Goal: Information Seeking & Learning: Learn about a topic

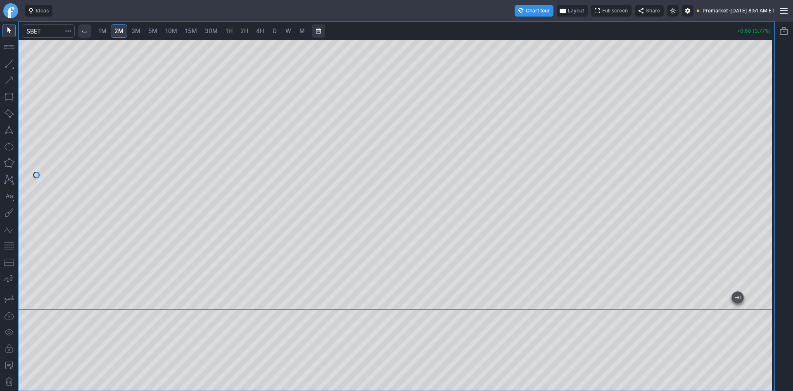
drag, startPoint x: 763, startPoint y: 162, endPoint x: 765, endPoint y: 152, distance: 10.1
click at [765, 152] on div at bounding box center [765, 172] width 17 height 249
drag, startPoint x: 768, startPoint y: 136, endPoint x: 768, endPoint y: 129, distance: 6.6
click at [768, 129] on div at bounding box center [765, 172] width 17 height 249
drag, startPoint x: 762, startPoint y: 153, endPoint x: 764, endPoint y: 172, distance: 18.7
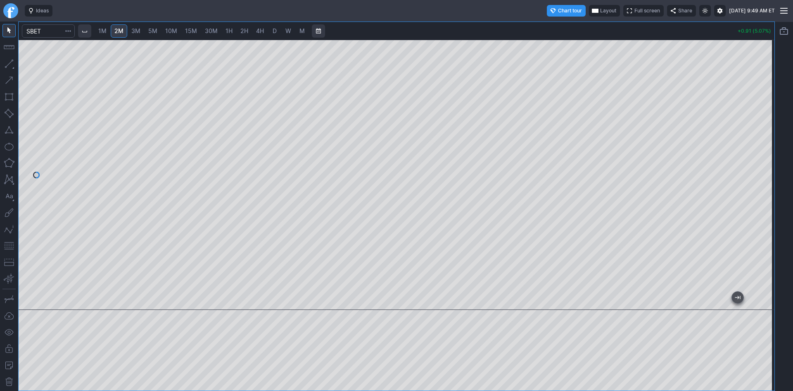
click at [764, 172] on div at bounding box center [765, 172] width 17 height 249
click at [50, 30] on input "Search" at bounding box center [48, 30] width 53 height 13
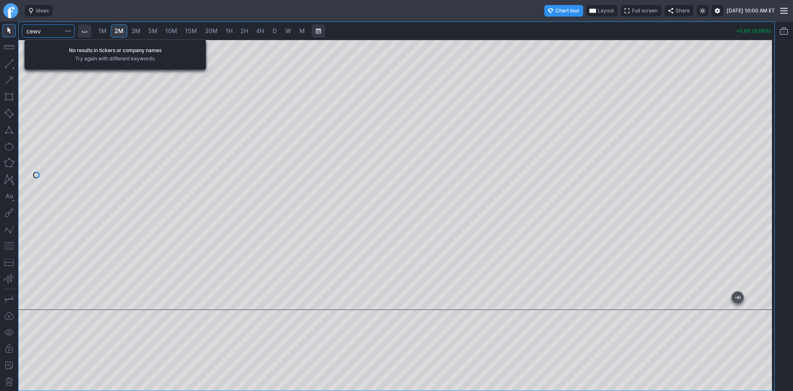
type input "cewv"
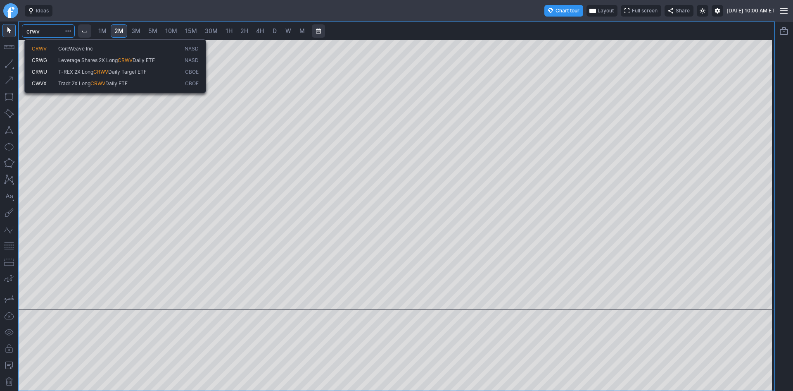
type input "crwv"
click at [40, 46] on span "CRWV" at bounding box center [39, 48] width 15 height 6
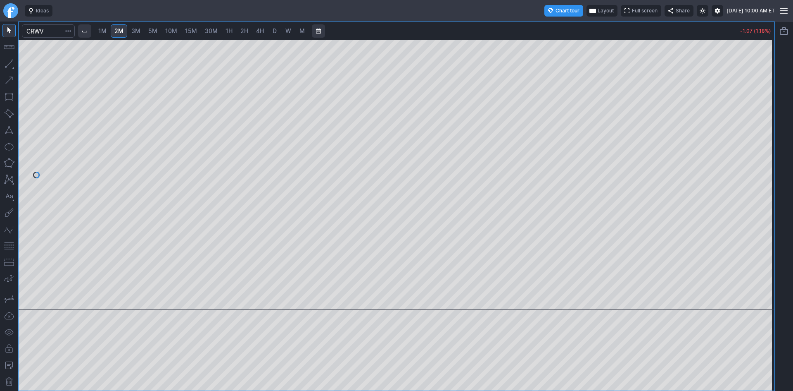
drag, startPoint x: 768, startPoint y: 108, endPoint x: 767, endPoint y: 165, distance: 57.0
click at [767, 165] on div at bounding box center [765, 172] width 17 height 249
click at [277, 31] on span "D" at bounding box center [275, 30] width 4 height 7
click at [48, 34] on input "Search" at bounding box center [48, 30] width 53 height 13
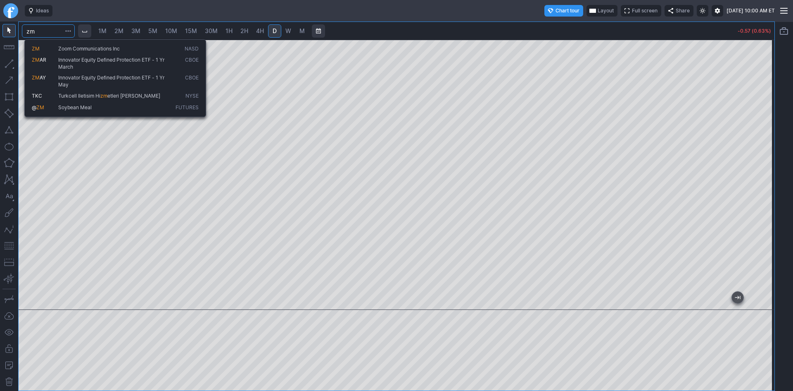
type input "zm"
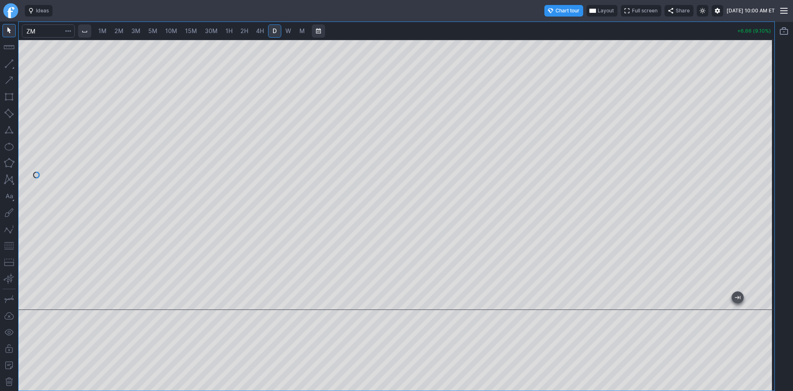
click at [107, 29] on span "1M" at bounding box center [102, 30] width 8 height 7
click at [756, 162] on div at bounding box center [397, 175] width 756 height 270
click at [124, 31] on span "2M" at bounding box center [118, 30] width 9 height 7
drag, startPoint x: 772, startPoint y: 78, endPoint x: 768, endPoint y: 121, distance: 44.0
click at [768, 121] on div at bounding box center [765, 172] width 17 height 249
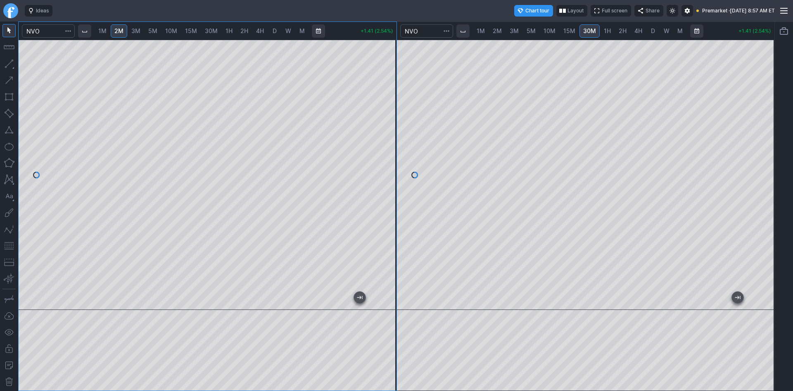
drag, startPoint x: 386, startPoint y: 112, endPoint x: 391, endPoint y: 110, distance: 5.9
click at [391, 110] on div at bounding box center [387, 172] width 17 height 249
drag, startPoint x: 391, startPoint y: 110, endPoint x: 393, endPoint y: 114, distance: 4.5
click at [393, 114] on div at bounding box center [387, 172] width 17 height 249
drag, startPoint x: 388, startPoint y: 133, endPoint x: 387, endPoint y: 121, distance: 11.2
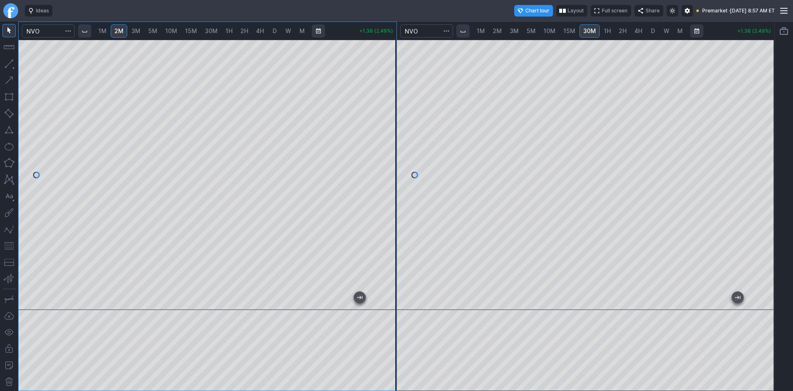
click at [387, 121] on div at bounding box center [387, 172] width 17 height 249
click at [376, 78] on div at bounding box center [208, 175] width 378 height 270
drag, startPoint x: 388, startPoint y: 168, endPoint x: 388, endPoint y: 181, distance: 12.8
click at [388, 181] on div at bounding box center [387, 172] width 17 height 249
drag, startPoint x: 394, startPoint y: 91, endPoint x: 392, endPoint y: 111, distance: 19.9
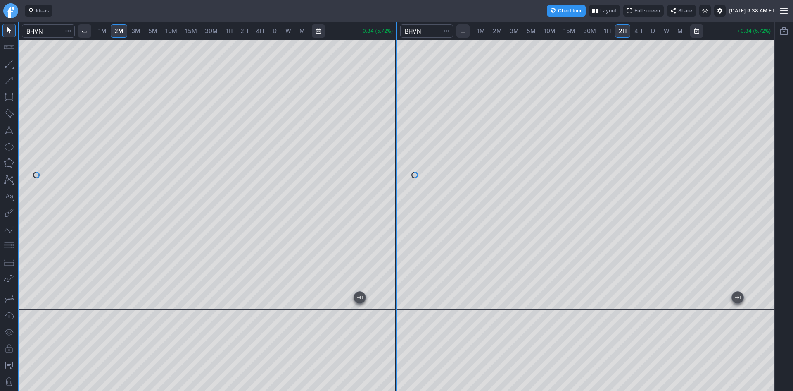
click at [392, 111] on div at bounding box center [387, 172] width 17 height 249
drag, startPoint x: 386, startPoint y: 145, endPoint x: 381, endPoint y: 96, distance: 49.0
click at [381, 96] on div at bounding box center [387, 172] width 17 height 249
drag, startPoint x: 762, startPoint y: 207, endPoint x: 764, endPoint y: 247, distance: 39.7
click at [764, 247] on div at bounding box center [765, 172] width 17 height 249
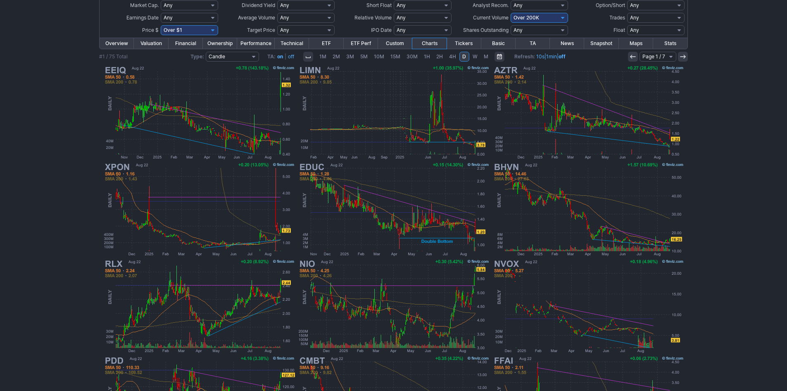
scroll to position [87, 0]
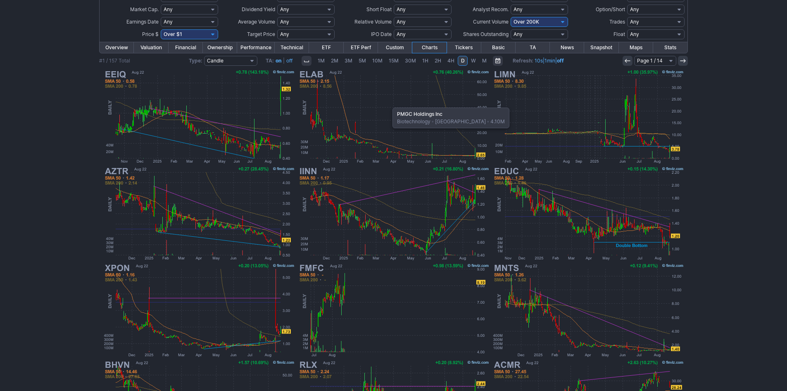
scroll to position [83, 0]
click at [362, 100] on img at bounding box center [393, 117] width 193 height 97
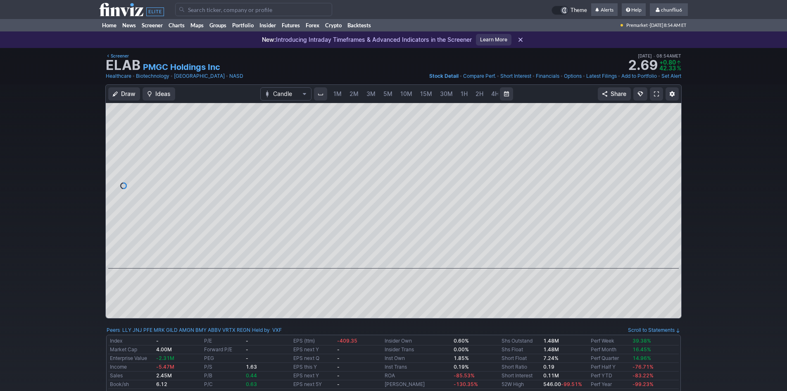
scroll to position [0, 45]
click at [657, 92] on span at bounding box center [656, 94] width 5 height 7
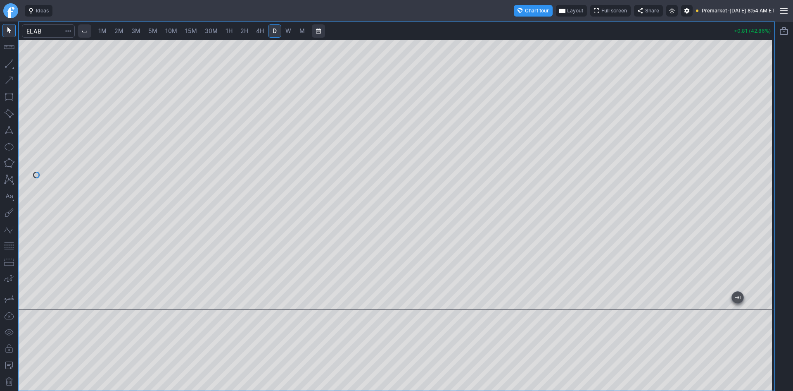
drag, startPoint x: 766, startPoint y: 181, endPoint x: 758, endPoint y: 86, distance: 94.9
click at [759, 86] on div at bounding box center [765, 172] width 17 height 249
click at [754, 55] on div at bounding box center [397, 175] width 756 height 270
click at [744, 66] on div at bounding box center [397, 175] width 756 height 270
drag, startPoint x: 763, startPoint y: 223, endPoint x: 763, endPoint y: 218, distance: 5.0
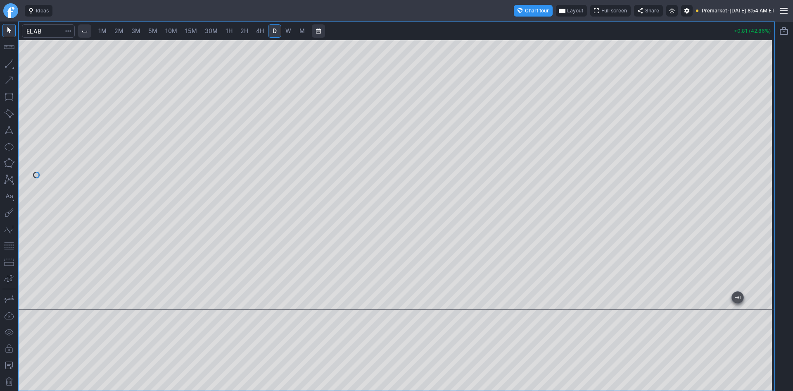
click at [763, 218] on div at bounding box center [765, 172] width 17 height 249
drag, startPoint x: 762, startPoint y: 205, endPoint x: 765, endPoint y: 154, distance: 51.7
click at [765, 154] on div at bounding box center [765, 172] width 17 height 249
click at [568, 9] on span "Layout" at bounding box center [576, 11] width 16 height 8
click at [535, 28] on button "Layout" at bounding box center [537, 27] width 12 height 12
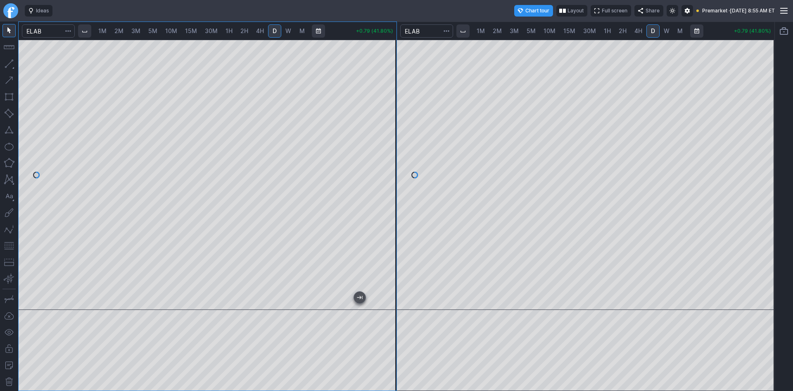
click at [120, 33] on span "2M" at bounding box center [118, 30] width 9 height 7
drag, startPoint x: 389, startPoint y: 98, endPoint x: 382, endPoint y: 166, distance: 68.1
click at [382, 166] on div at bounding box center [387, 172] width 17 height 249
click at [9, 248] on button "button" at bounding box center [8, 245] width 13 height 13
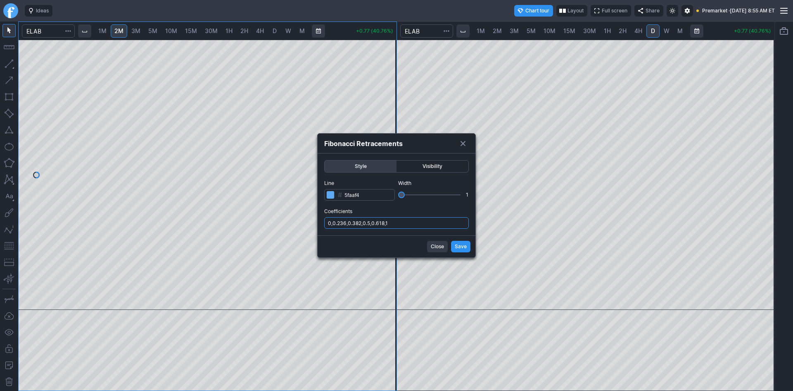
click at [422, 221] on input "0,0.236,0.382,0.5,0.618,1" at bounding box center [396, 223] width 145 height 12
type input "0,0.236,0.382,0.5,0.618,1,.786"
click at [454, 247] on button "Save" at bounding box center [460, 247] width 19 height 12
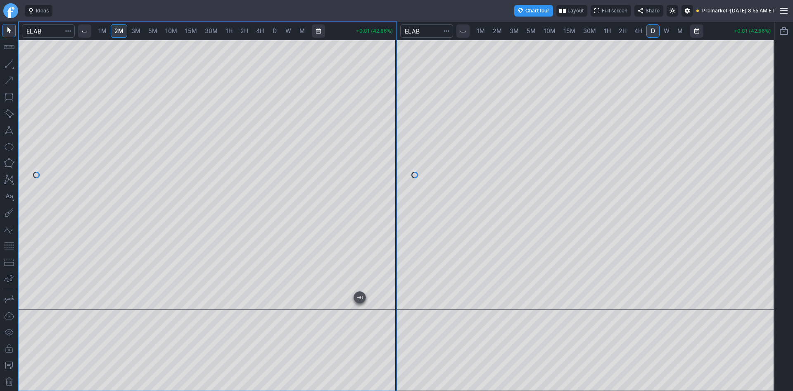
drag, startPoint x: 390, startPoint y: 163, endPoint x: 391, endPoint y: 191, distance: 28.5
click at [391, 191] on div at bounding box center [387, 172] width 17 height 249
drag, startPoint x: 769, startPoint y: 225, endPoint x: 762, endPoint y: 179, distance: 46.5
click at [762, 179] on div at bounding box center [765, 172] width 17 height 249
drag, startPoint x: 765, startPoint y: 215, endPoint x: 760, endPoint y: 147, distance: 68.4
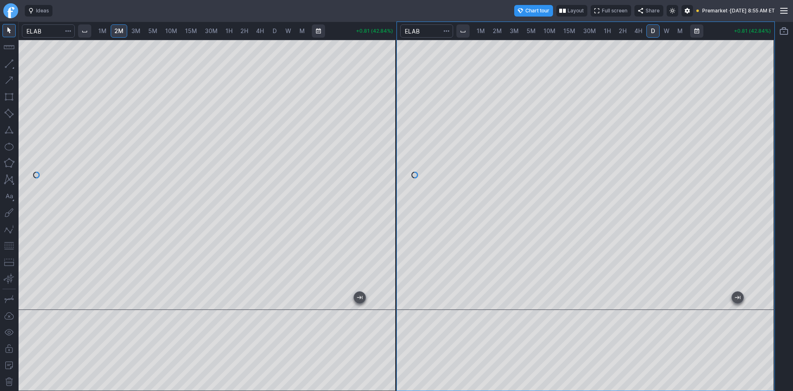
click at [764, 136] on div at bounding box center [765, 172] width 17 height 249
drag, startPoint x: 764, startPoint y: 230, endPoint x: 763, endPoint y: 200, distance: 30.6
click at [763, 200] on div at bounding box center [765, 172] width 17 height 249
click at [12, 248] on button "button" at bounding box center [8, 245] width 13 height 13
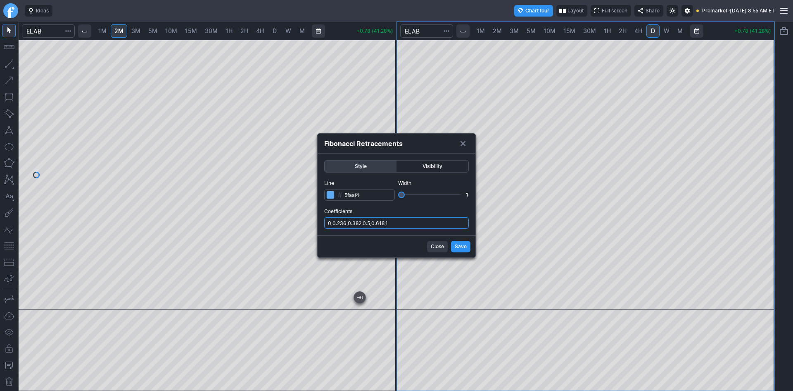
click at [442, 227] on input "0,0.236,0.382,0.5,0.618,1" at bounding box center [396, 223] width 145 height 12
type input "0,0.236,0.382,0.5,0.618,1,.786"
click at [455, 247] on button "Save" at bounding box center [460, 247] width 19 height 12
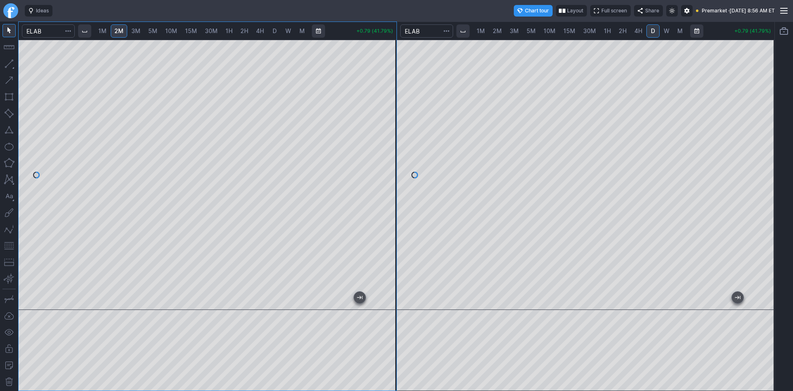
drag, startPoint x: 389, startPoint y: 110, endPoint x: 386, endPoint y: 126, distance: 16.4
click at [386, 126] on div at bounding box center [387, 172] width 17 height 249
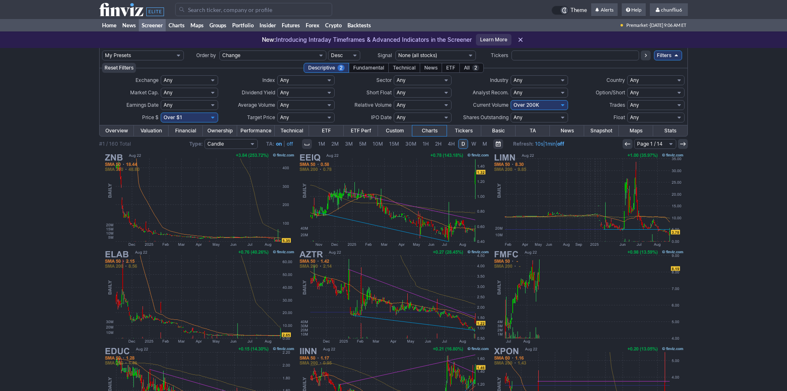
click at [221, 12] on input "Search" at bounding box center [253, 9] width 157 height 13
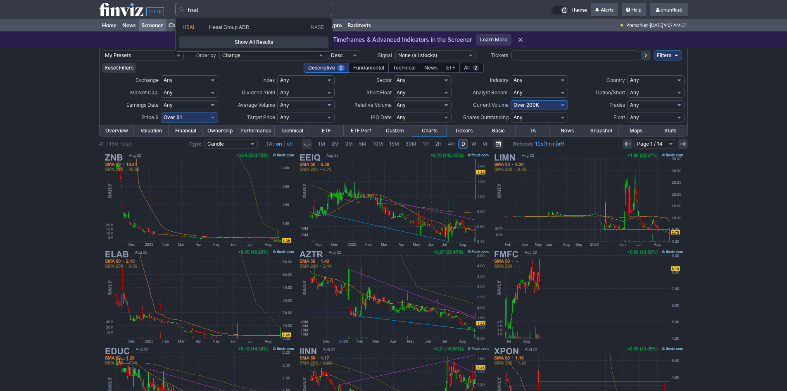
type input "hsai"
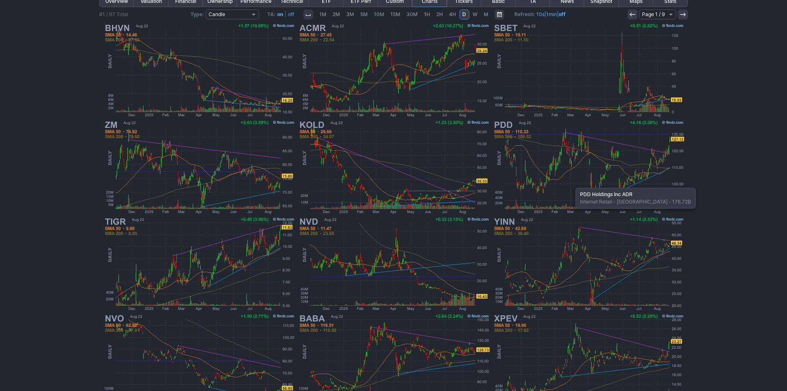
scroll to position [170, 0]
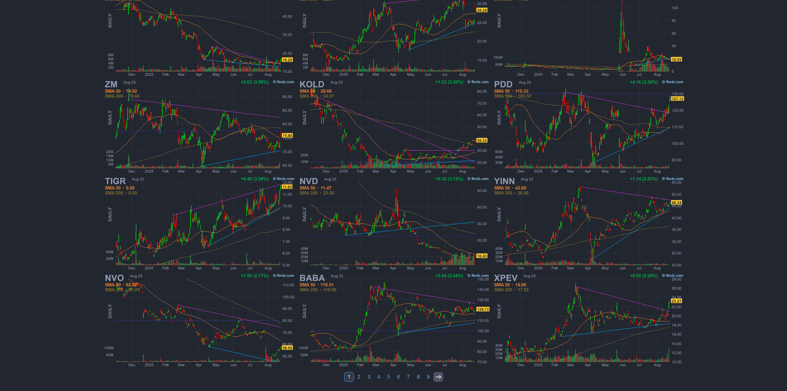
click at [437, 376] on icon at bounding box center [438, 376] width 7 height 7
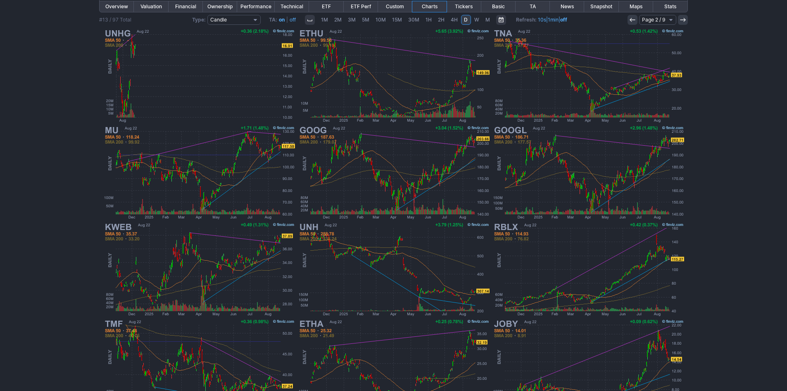
scroll to position [165, 0]
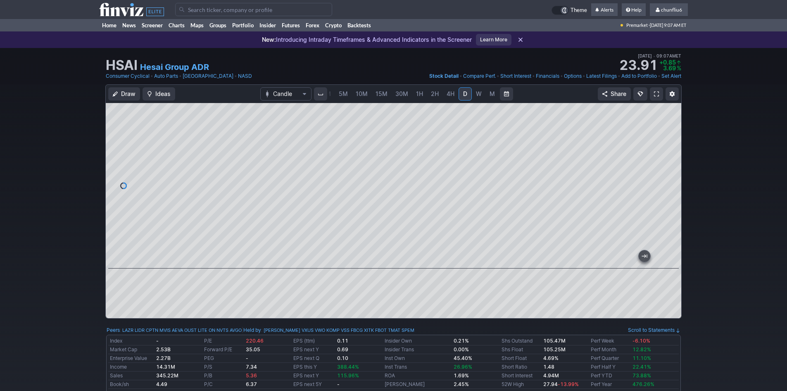
click at [658, 93] on span at bounding box center [656, 94] width 5 height 7
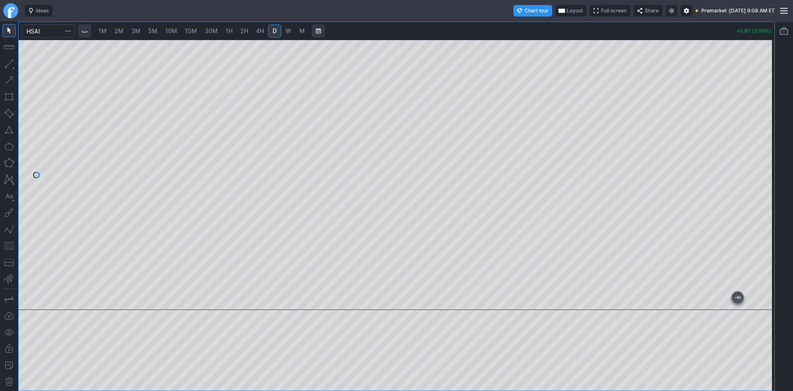
click at [567, 11] on span "Layout" at bounding box center [575, 11] width 16 height 8
click at [539, 25] on button "Layout" at bounding box center [537, 27] width 12 height 12
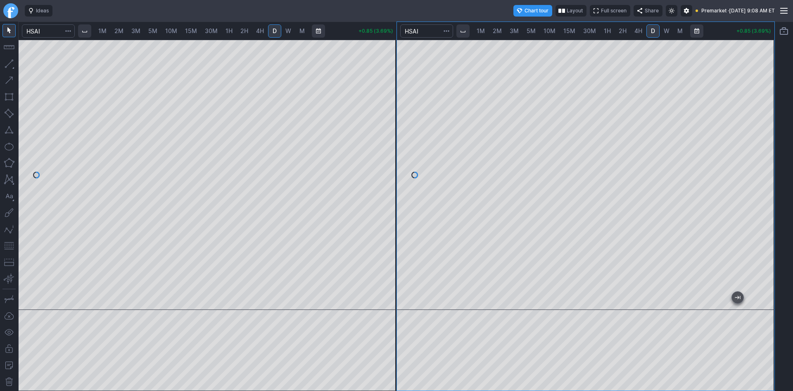
click at [609, 31] on span "1H" at bounding box center [607, 30] width 7 height 7
drag, startPoint x: 762, startPoint y: 76, endPoint x: 763, endPoint y: 128, distance: 52.1
click at [763, 126] on div at bounding box center [765, 172] width 17 height 249
drag, startPoint x: 767, startPoint y: 212, endPoint x: 758, endPoint y: 180, distance: 33.9
click at [760, 178] on div at bounding box center [765, 172] width 17 height 249
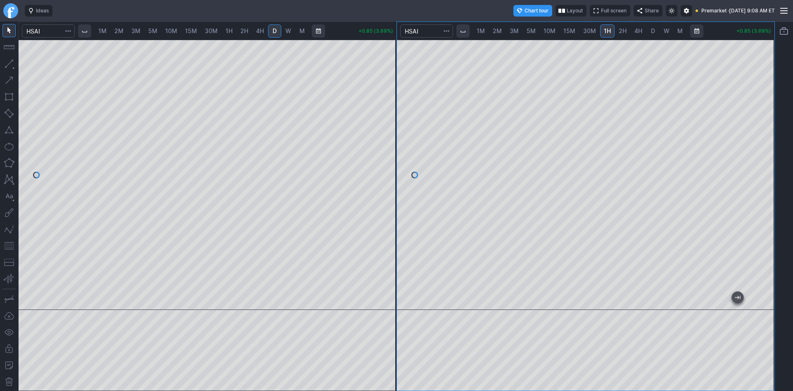
click at [123, 29] on span "2M" at bounding box center [118, 30] width 9 height 7
drag, startPoint x: 385, startPoint y: 133, endPoint x: 385, endPoint y: 199, distance: 65.3
click at [385, 199] on div at bounding box center [387, 172] width 17 height 249
click at [365, 131] on div at bounding box center [208, 175] width 378 height 270
click at [13, 244] on button "button" at bounding box center [8, 245] width 13 height 13
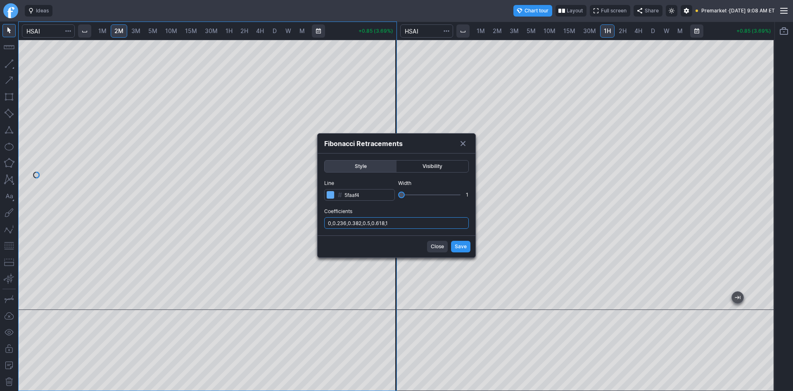
click at [400, 224] on input "0,0.236,0.382,0.5,0.618,1" at bounding box center [396, 223] width 145 height 12
type input "0,0.236,0.382,0.5,0.618,1,.786"
click at [452, 247] on button "Save" at bounding box center [460, 247] width 19 height 12
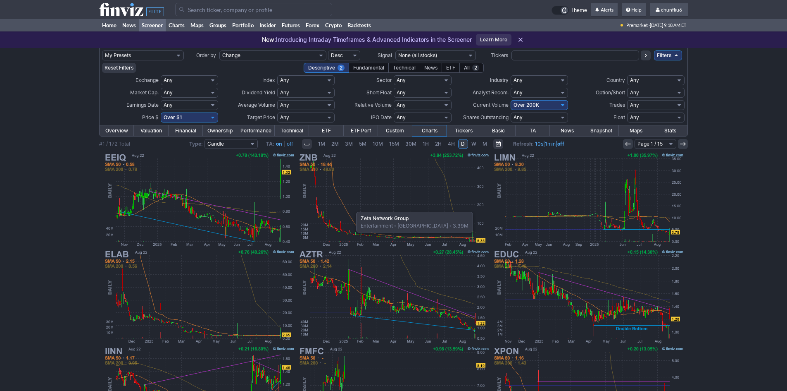
click at [352, 207] on img at bounding box center [393, 199] width 193 height 97
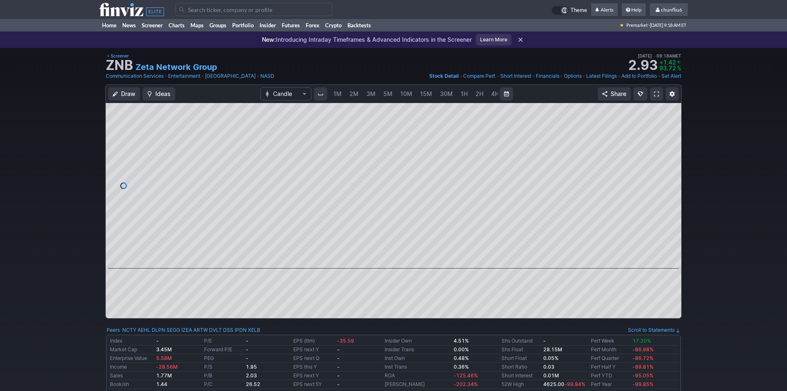
scroll to position [0, 45]
click at [617, 118] on div at bounding box center [394, 185] width 576 height 165
click at [653, 138] on div at bounding box center [394, 185] width 576 height 165
drag, startPoint x: 667, startPoint y: 240, endPoint x: 667, endPoint y: 169, distance: 71.1
click at [667, 169] on div at bounding box center [672, 183] width 17 height 145
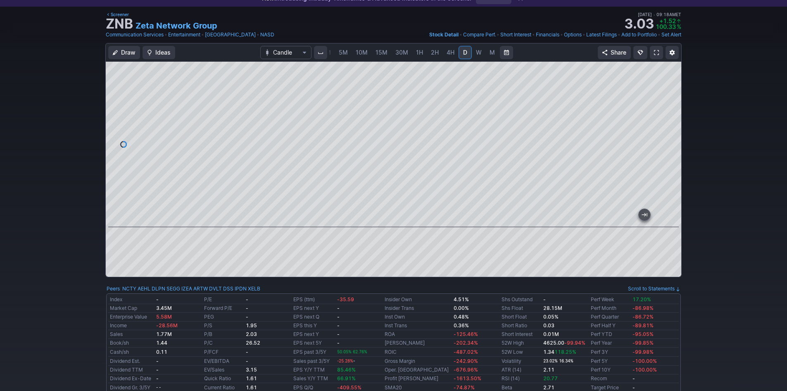
scroll to position [0, 0]
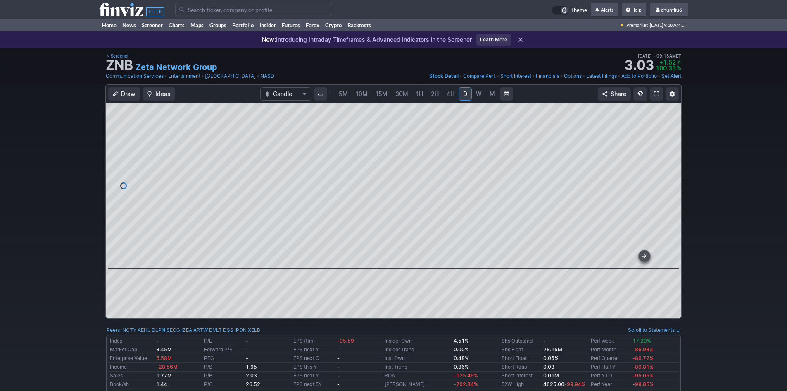
click at [657, 95] on span at bounding box center [656, 94] width 5 height 7
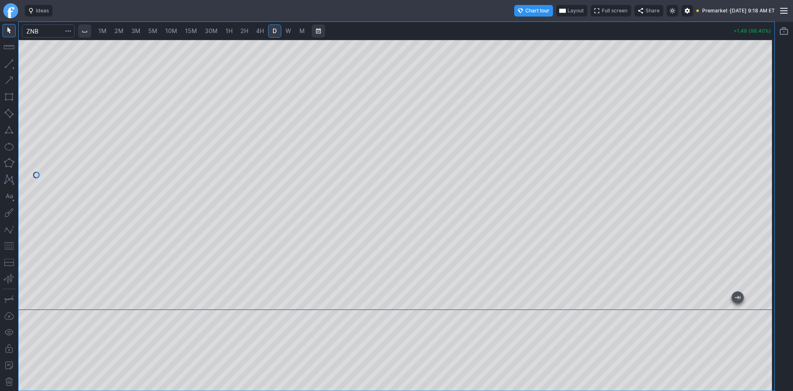
click at [764, 244] on div at bounding box center [765, 172] width 17 height 249
click at [231, 30] on span "1H" at bounding box center [229, 30] width 7 height 7
drag, startPoint x: 768, startPoint y: 217, endPoint x: 758, endPoint y: 139, distance: 78.3
click at [758, 139] on div at bounding box center [765, 172] width 17 height 249
drag, startPoint x: 762, startPoint y: 214, endPoint x: 767, endPoint y: 202, distance: 12.0
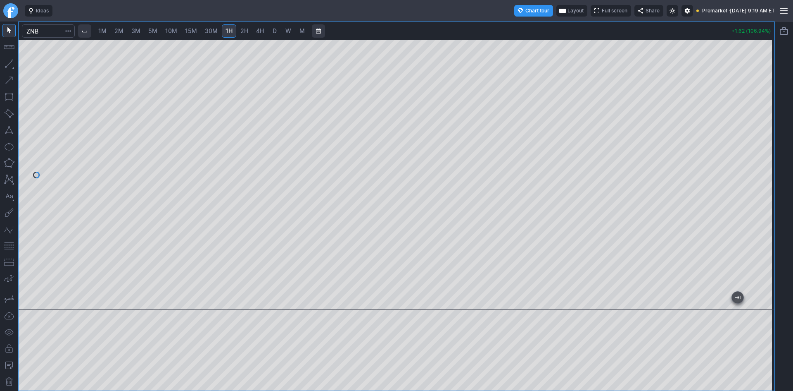
click at [767, 202] on div at bounding box center [765, 172] width 17 height 249
click at [568, 10] on span "Layout" at bounding box center [576, 11] width 16 height 8
click at [536, 26] on button "Layout" at bounding box center [538, 27] width 12 height 12
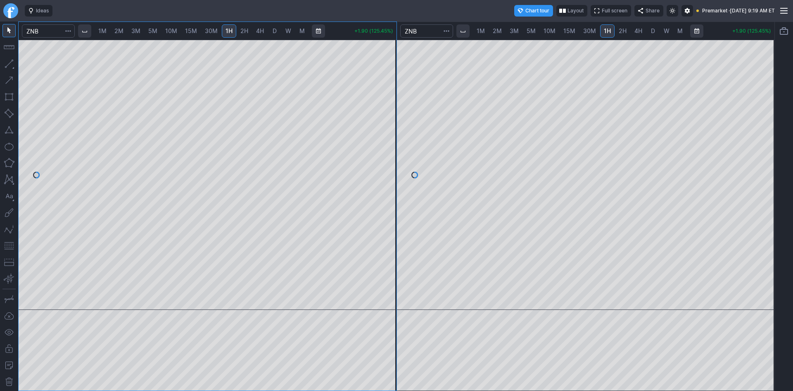
click at [117, 31] on span "2M" at bounding box center [118, 30] width 9 height 7
drag, startPoint x: 387, startPoint y: 83, endPoint x: 394, endPoint y: 173, distance: 90.7
click at [394, 173] on div at bounding box center [387, 172] width 17 height 249
click at [756, 81] on div at bounding box center [586, 175] width 378 height 270
click at [748, 123] on div at bounding box center [586, 175] width 378 height 270
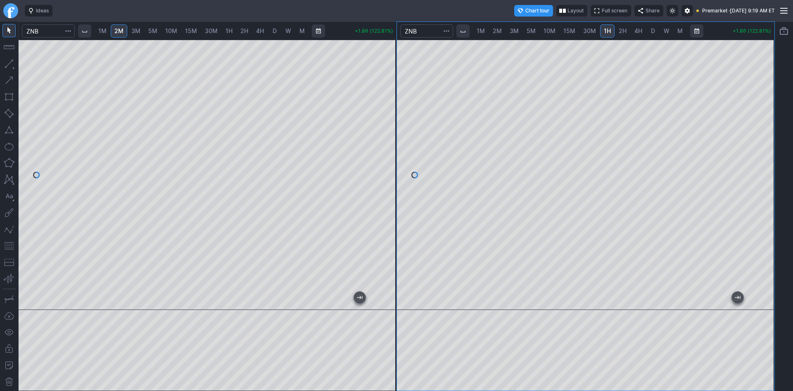
drag, startPoint x: 765, startPoint y: 154, endPoint x: 767, endPoint y: 241, distance: 86.4
click at [767, 241] on div at bounding box center [765, 172] width 17 height 249
click at [6, 245] on button "button" at bounding box center [8, 245] width 13 height 13
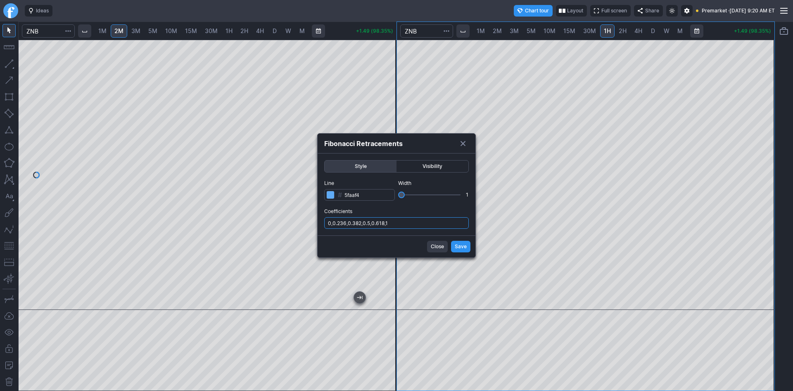
click at [429, 220] on input "0,0.236,0.382,0.5,0.618,1" at bounding box center [396, 223] width 145 height 12
type input "0,0.236,0.382,0.5,0.618,1,.786"
click at [450, 241] on div "Close Save" at bounding box center [397, 246] width 158 height 22
click at [462, 246] on span "Save" at bounding box center [461, 246] width 12 height 8
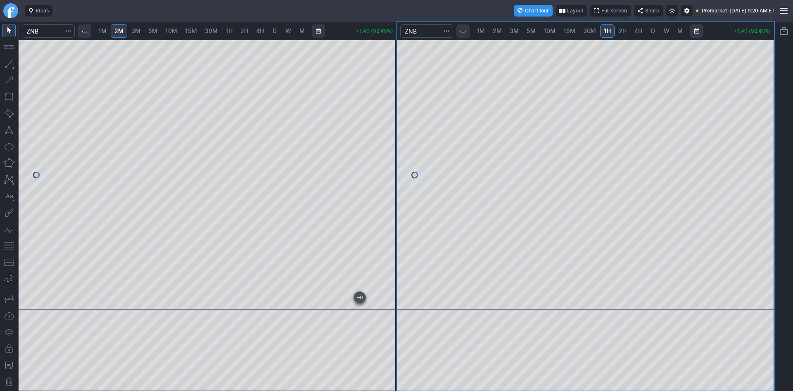
click at [105, 31] on span "1M" at bounding box center [102, 30] width 8 height 7
drag, startPoint x: 391, startPoint y: 105, endPoint x: 382, endPoint y: 136, distance: 31.4
click at [391, 135] on div at bounding box center [387, 172] width 17 height 249
click at [9, 245] on button "button" at bounding box center [8, 245] width 13 height 13
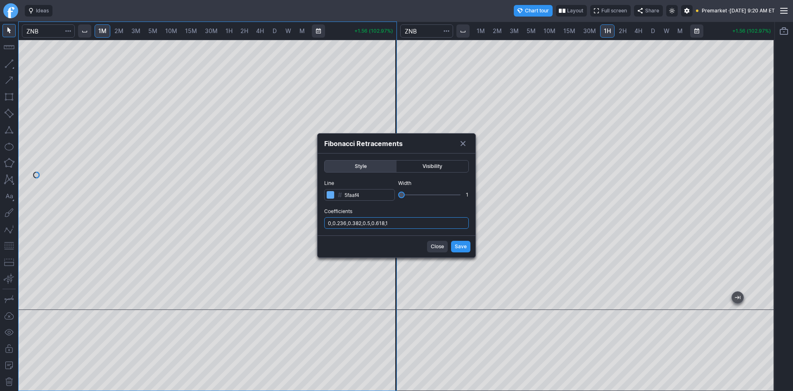
click at [413, 220] on input "0,0.236,0.382,0.5,0.618,1" at bounding box center [396, 223] width 145 height 12
type input "0,0.236,0.382,0.5,0.618,1,.786"
click at [460, 245] on span "Save" at bounding box center [461, 246] width 12 height 8
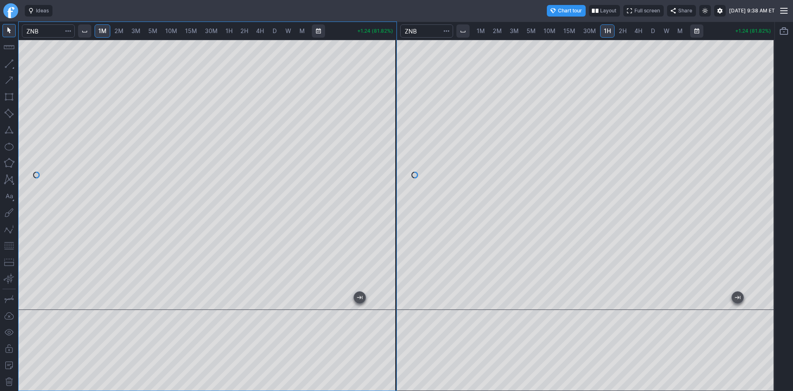
drag, startPoint x: 389, startPoint y: 89, endPoint x: 388, endPoint y: 108, distance: 19.0
click at [388, 108] on div at bounding box center [387, 172] width 17 height 249
drag, startPoint x: 389, startPoint y: 117, endPoint x: 392, endPoint y: 98, distance: 20.0
click at [392, 98] on div at bounding box center [387, 172] width 17 height 249
drag, startPoint x: 767, startPoint y: 160, endPoint x: 769, endPoint y: 117, distance: 43.0
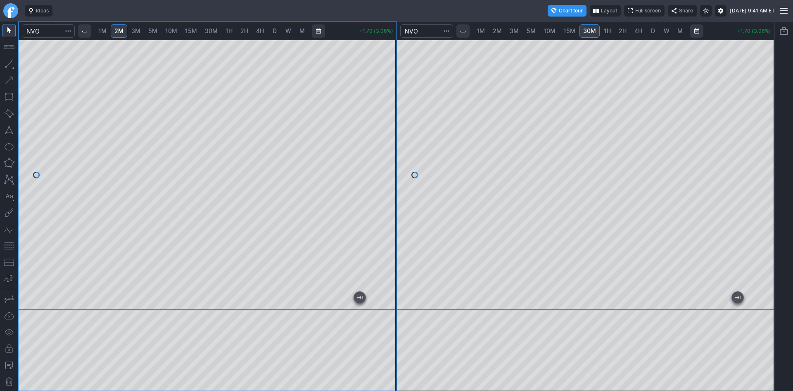
click at [769, 117] on div at bounding box center [765, 172] width 17 height 249
drag, startPoint x: 387, startPoint y: 140, endPoint x: 387, endPoint y: 149, distance: 9.1
click at [387, 149] on div at bounding box center [387, 172] width 17 height 249
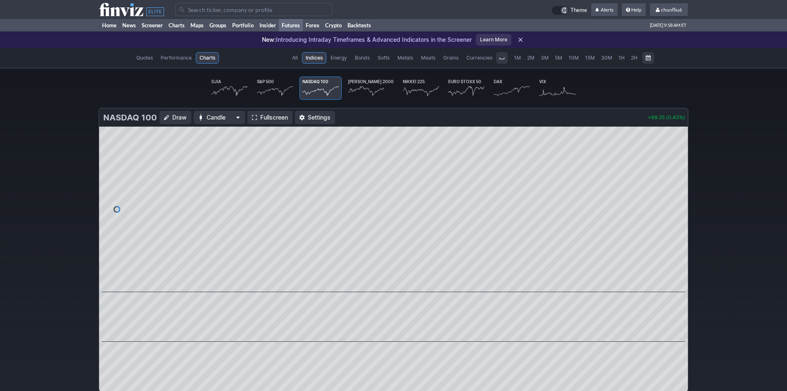
scroll to position [0, 49]
click at [111, 23] on link "Home" at bounding box center [109, 25] width 20 height 12
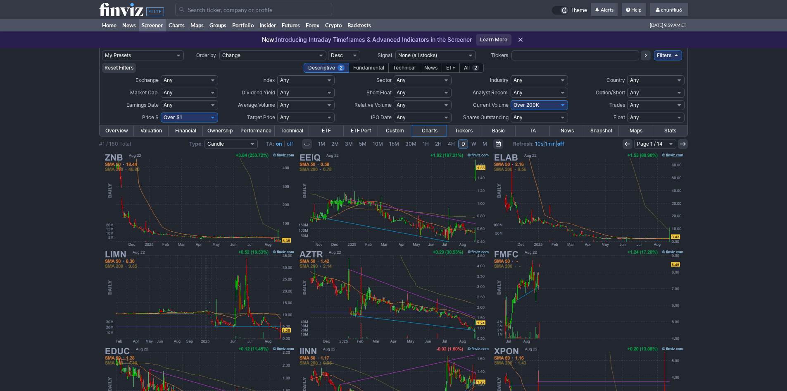
click at [529, 104] on select "Any Under 50K Under 100K Under 500K Under 750K Under 1M Over 0 Over 50K Over 10…" at bounding box center [539, 105] width 57 height 10
select select "o300"
click at [511, 100] on select "Any Under 50K Under 100K Under 500K Under 750K Under 1M Over 0 Over 50K Over 10…" at bounding box center [539, 105] width 57 height 10
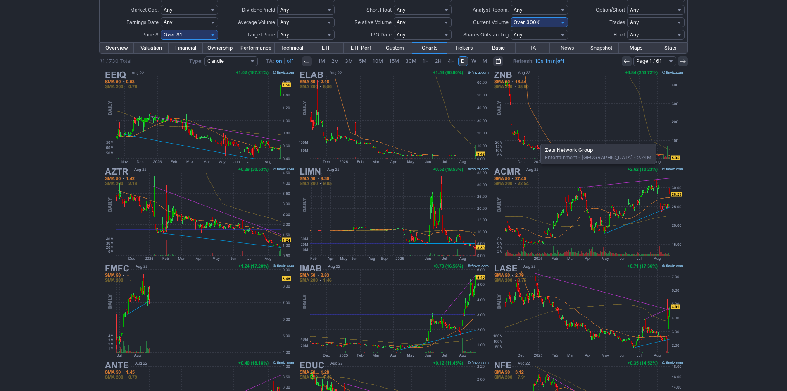
scroll to position [170, 0]
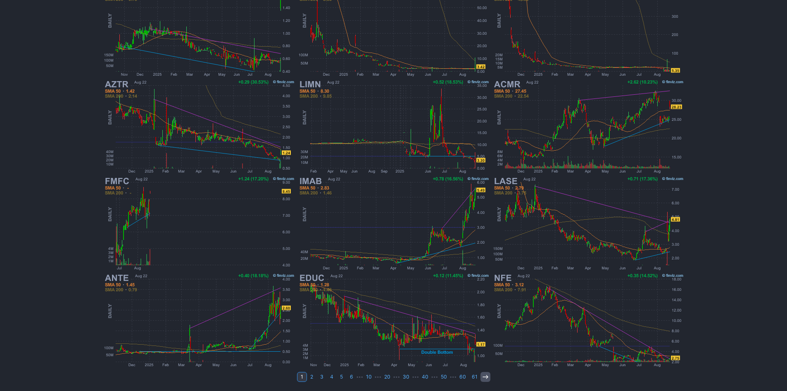
click at [483, 377] on icon at bounding box center [485, 376] width 7 height 7
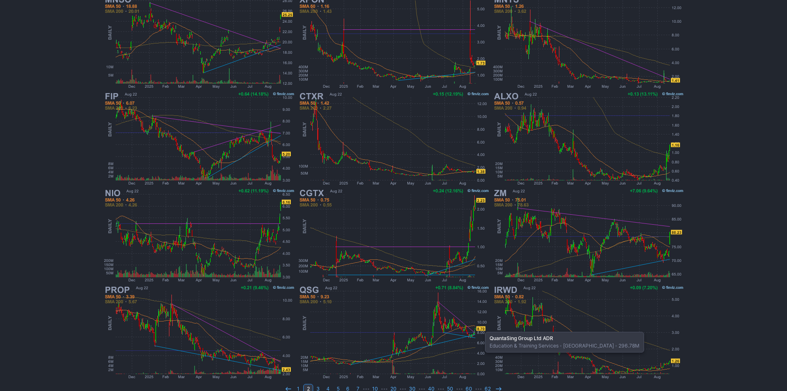
scroll to position [165, 0]
